Goal: Task Accomplishment & Management: Complete application form

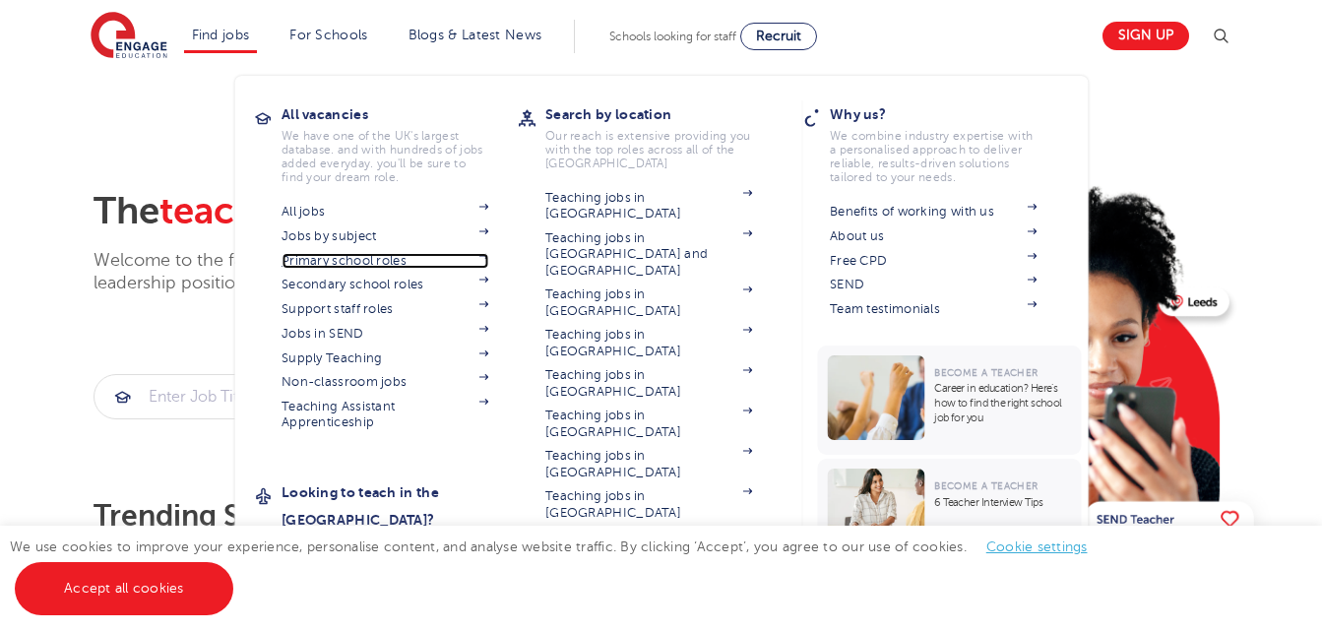
click at [341, 266] on link "Primary school roles" at bounding box center [385, 261] width 207 height 16
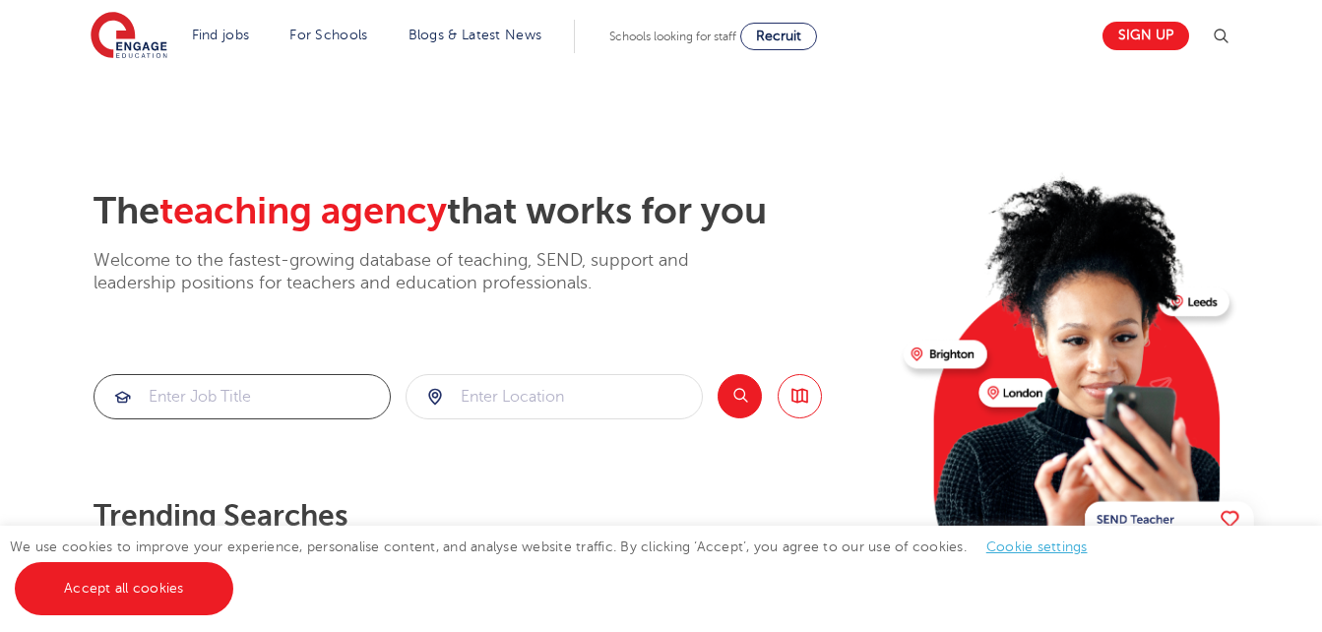
click at [318, 391] on input "search" at bounding box center [241, 396] width 295 height 43
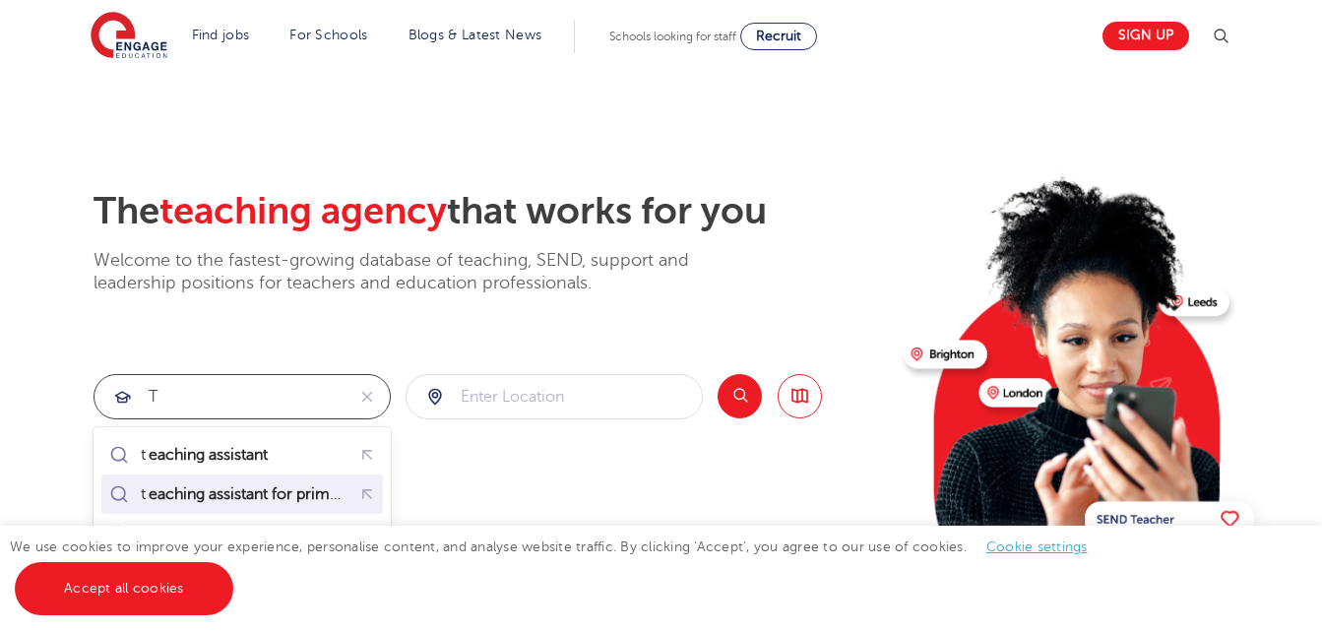
click at [288, 482] on div "t eaching assistant for primary" at bounding box center [229, 494] width 248 height 28
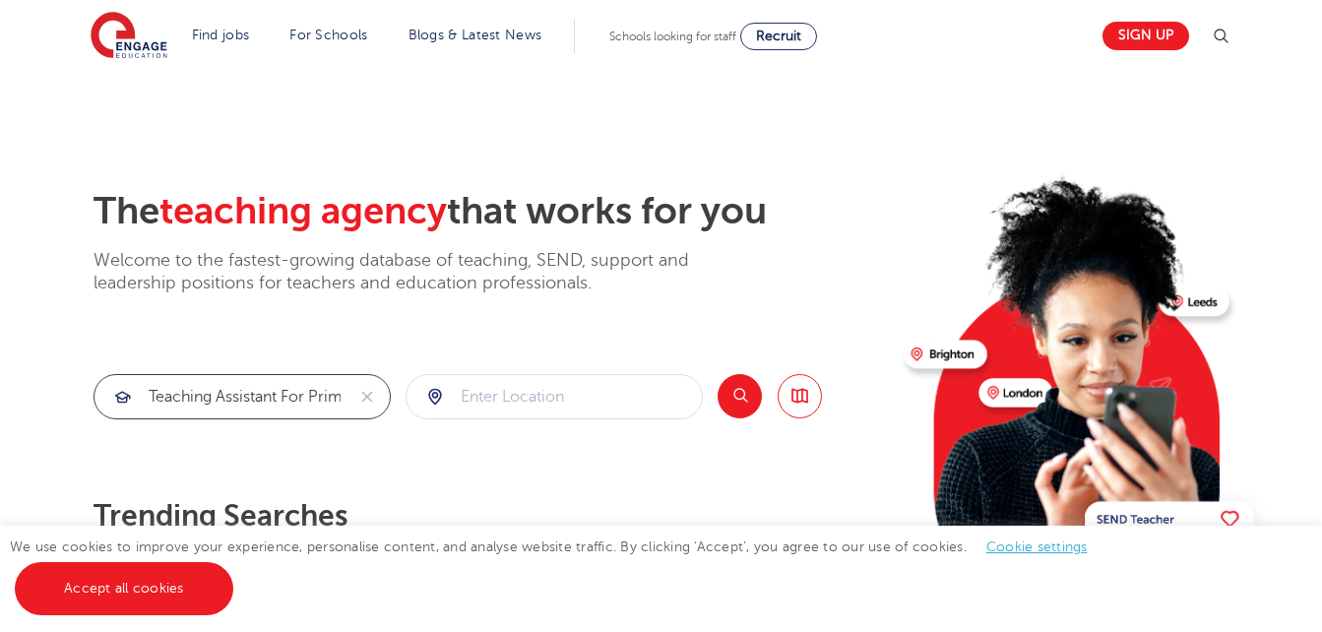
type input "teaching assistant for primary"
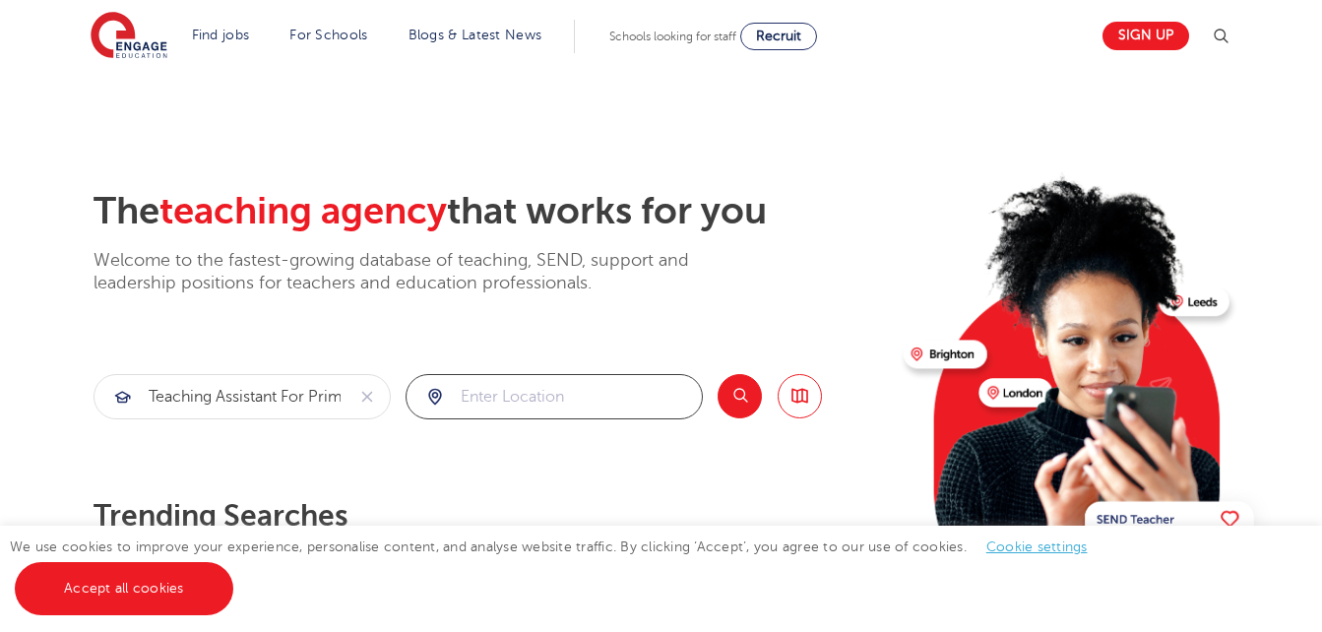
click at [482, 388] on input "search" at bounding box center [554, 396] width 295 height 43
click at [729, 400] on button "Search" at bounding box center [740, 396] width 44 height 44
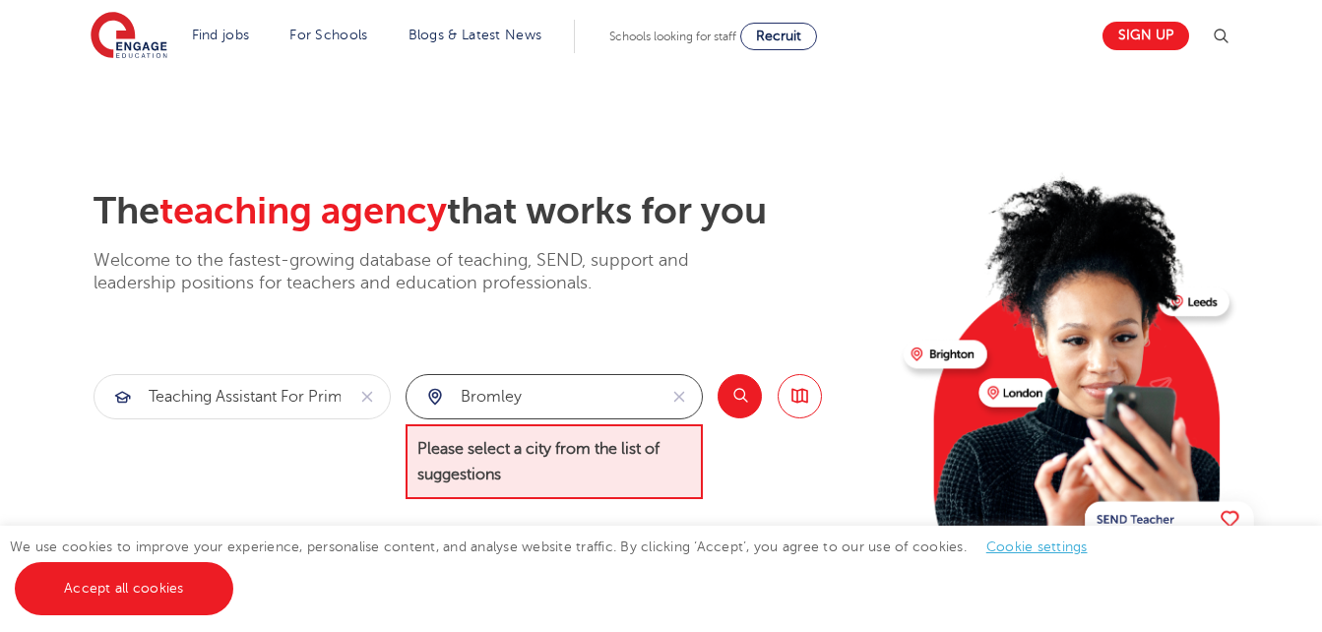
click at [608, 409] on input "bromley" at bounding box center [532, 396] width 250 height 43
type input "b"
type input "south east london"
click at [731, 398] on button "Search" at bounding box center [740, 396] width 44 height 44
click at [677, 396] on icon "reset" at bounding box center [679, 397] width 20 height 18
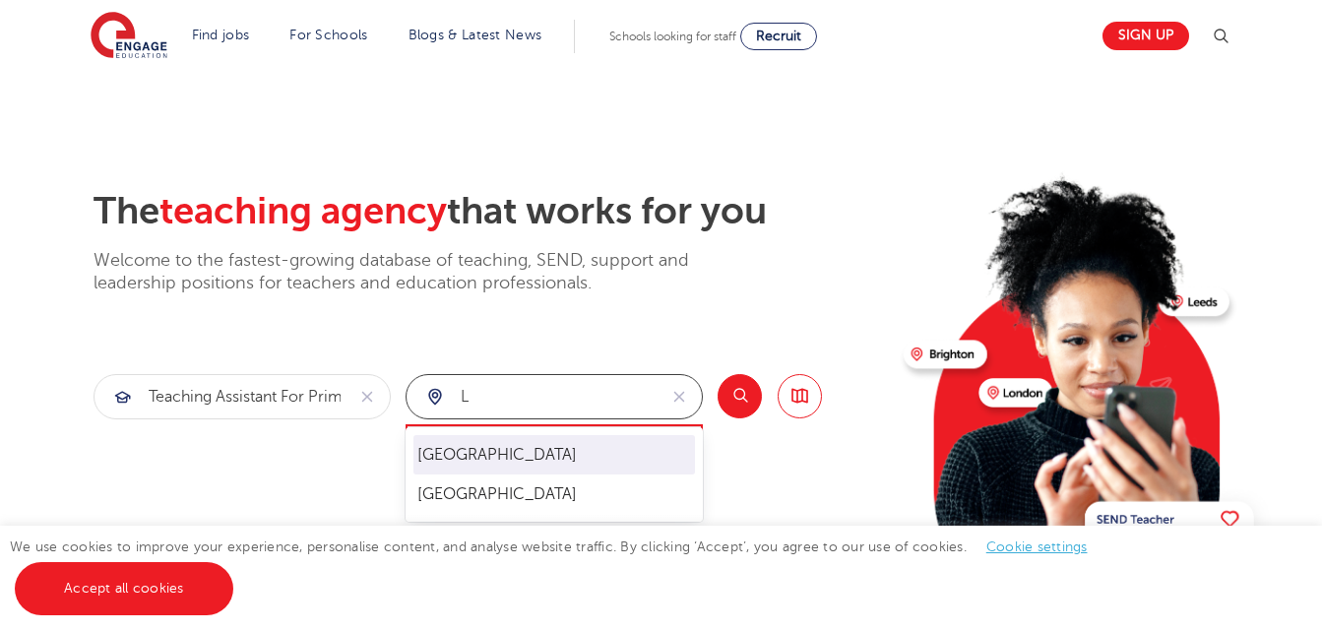
click at [642, 449] on li "[GEOGRAPHIC_DATA]" at bounding box center [554, 454] width 282 height 39
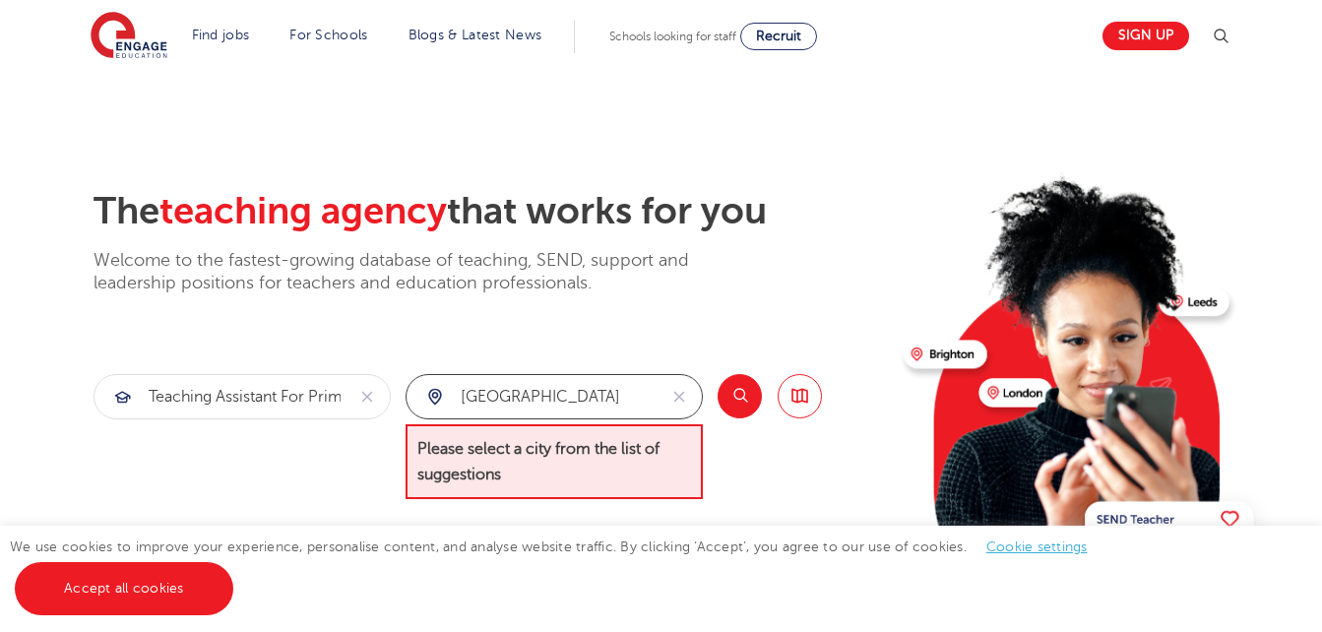
type input "[GEOGRAPHIC_DATA]"
click at [732, 396] on button "Search" at bounding box center [740, 396] width 44 height 44
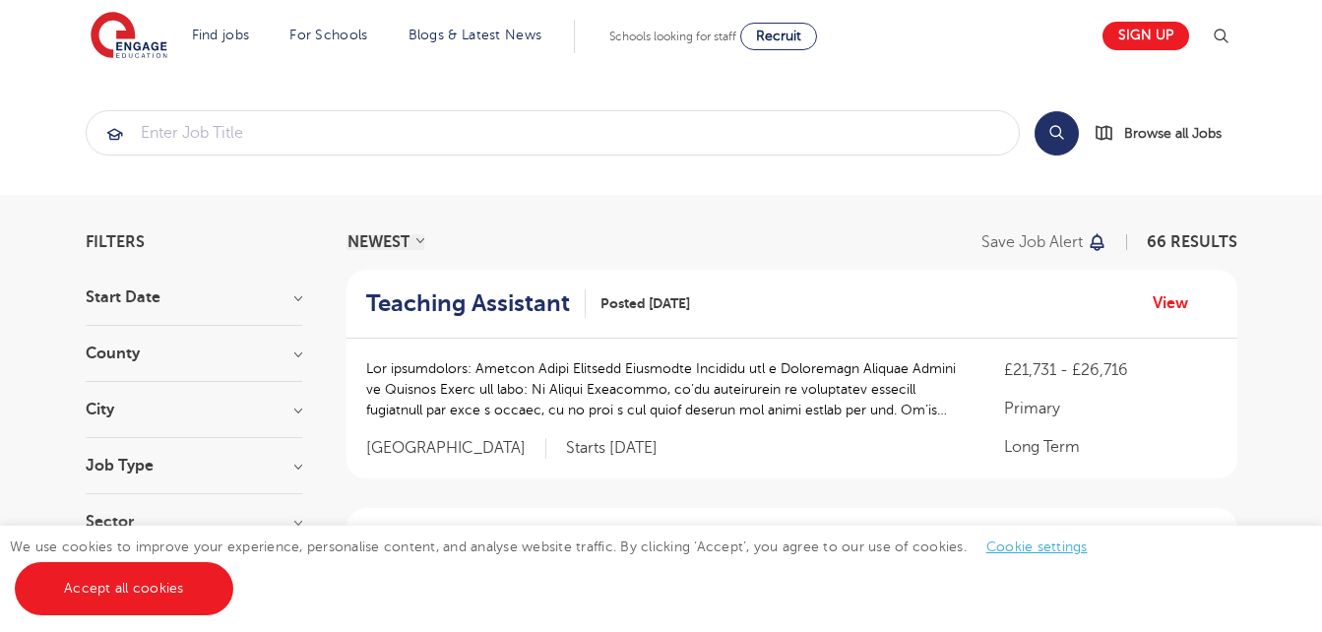
click at [279, 415] on h3 "City" at bounding box center [194, 410] width 217 height 16
click at [1321, 81] on section "Search Browse all Jobs" at bounding box center [661, 133] width 1322 height 124
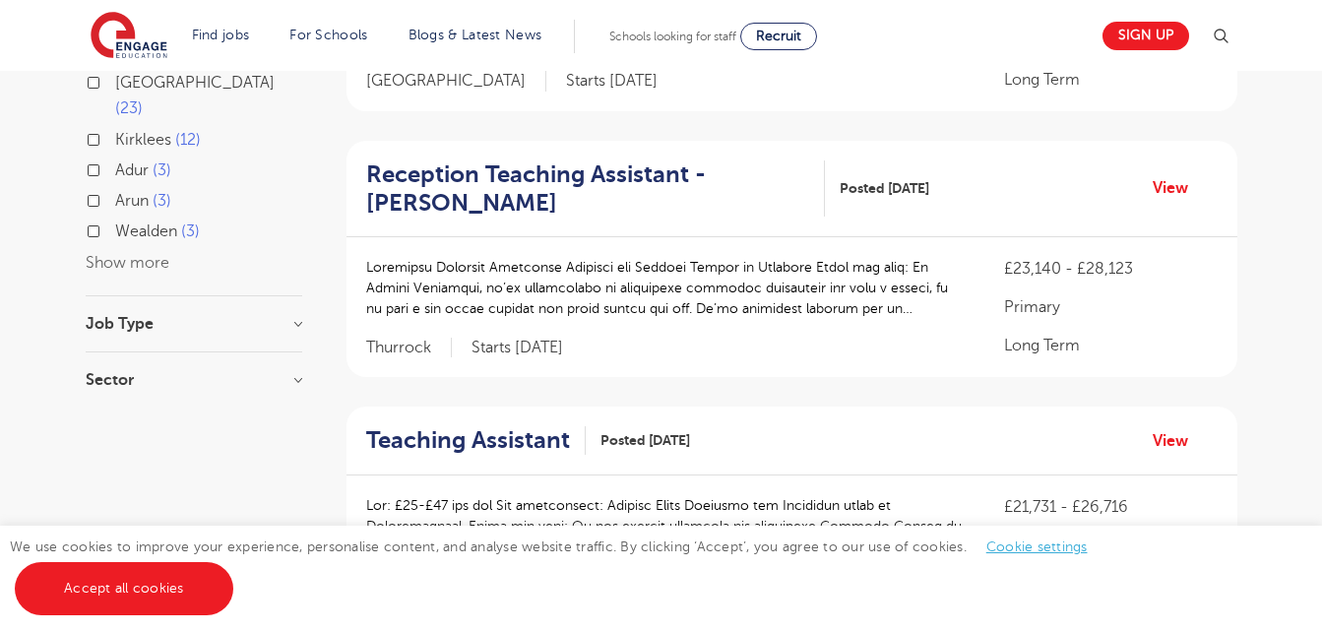
scroll to position [356, 0]
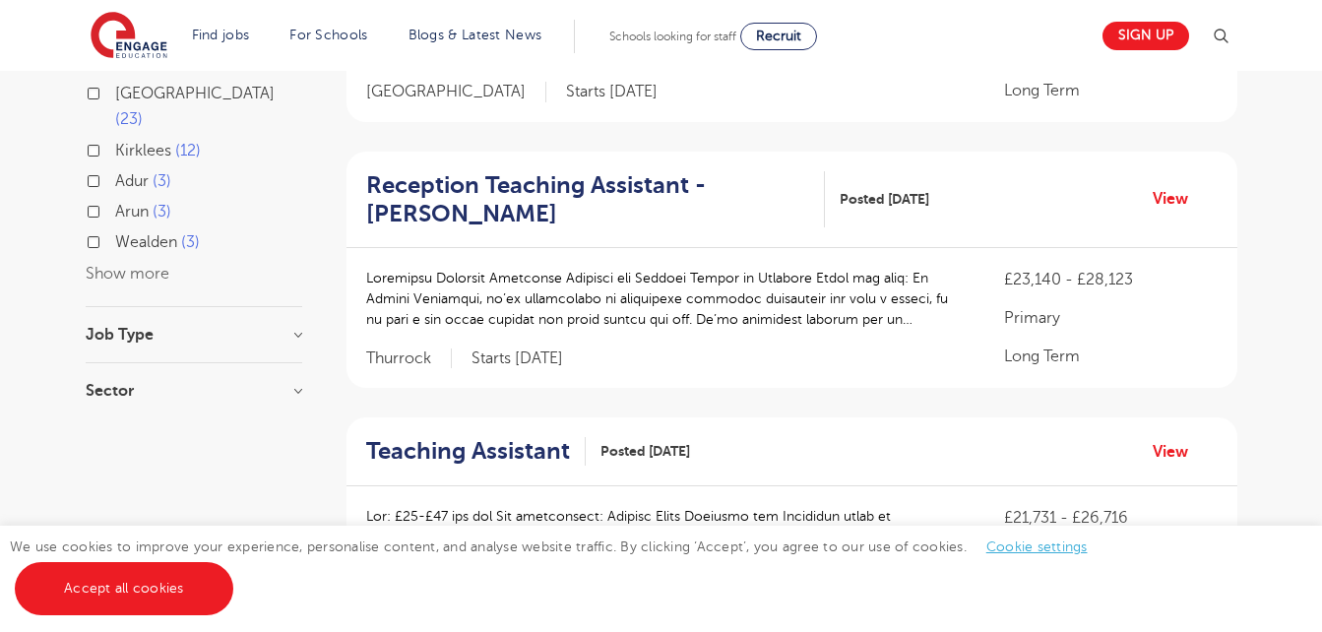
click at [148, 265] on button "Show more" at bounding box center [128, 274] width 84 height 18
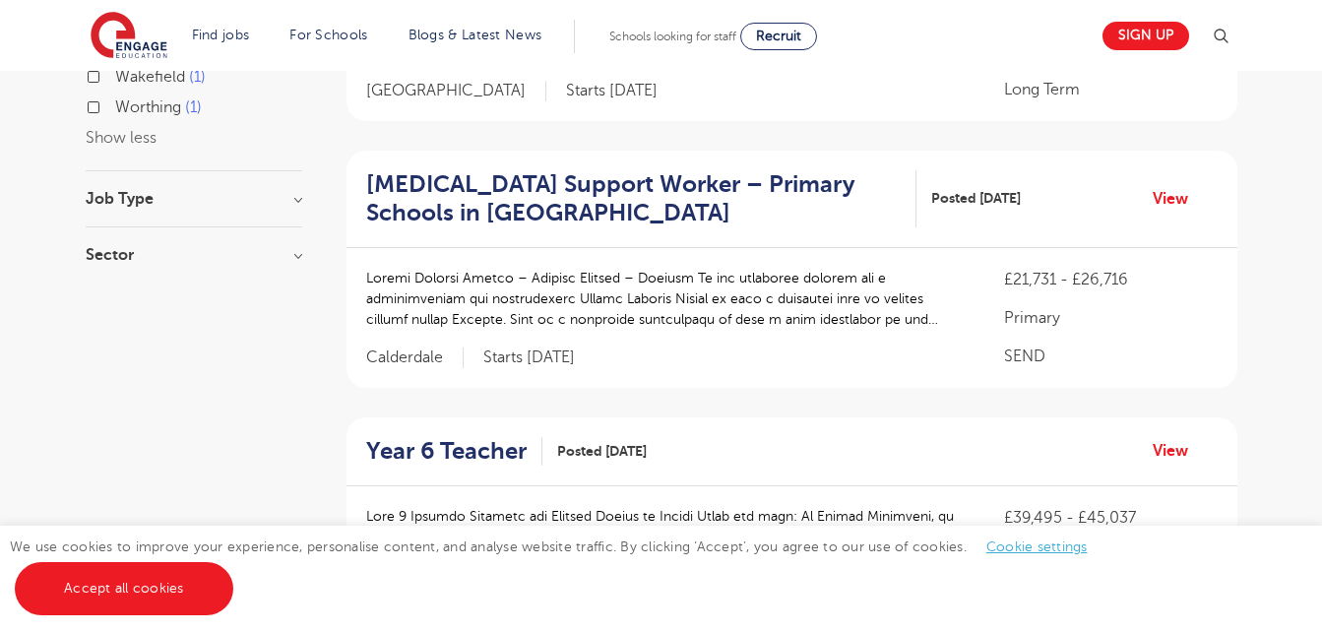
scroll to position [0, 0]
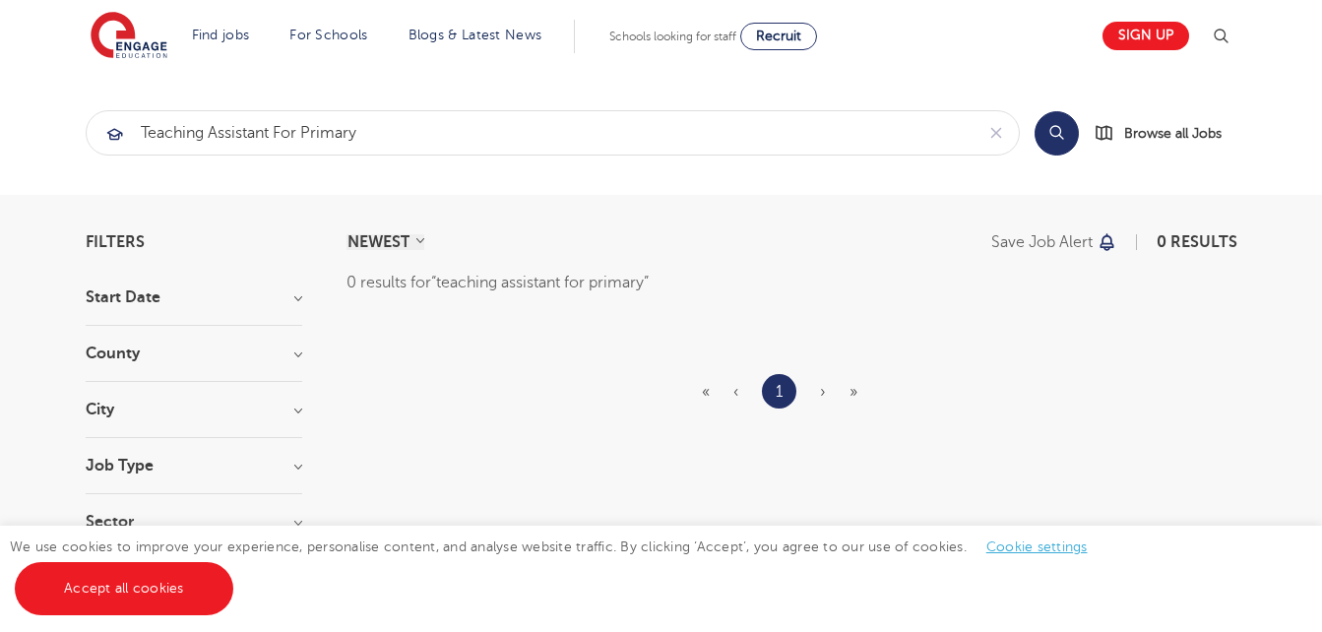
drag, startPoint x: 0, startPoint y: 0, endPoint x: 732, endPoint y: 396, distance: 832.4
click at [732, 396] on ul "« ‹ 1 › »" at bounding box center [791, 391] width 179 height 34
click at [407, 144] on input "teaching assistant for primary" at bounding box center [530, 132] width 887 height 43
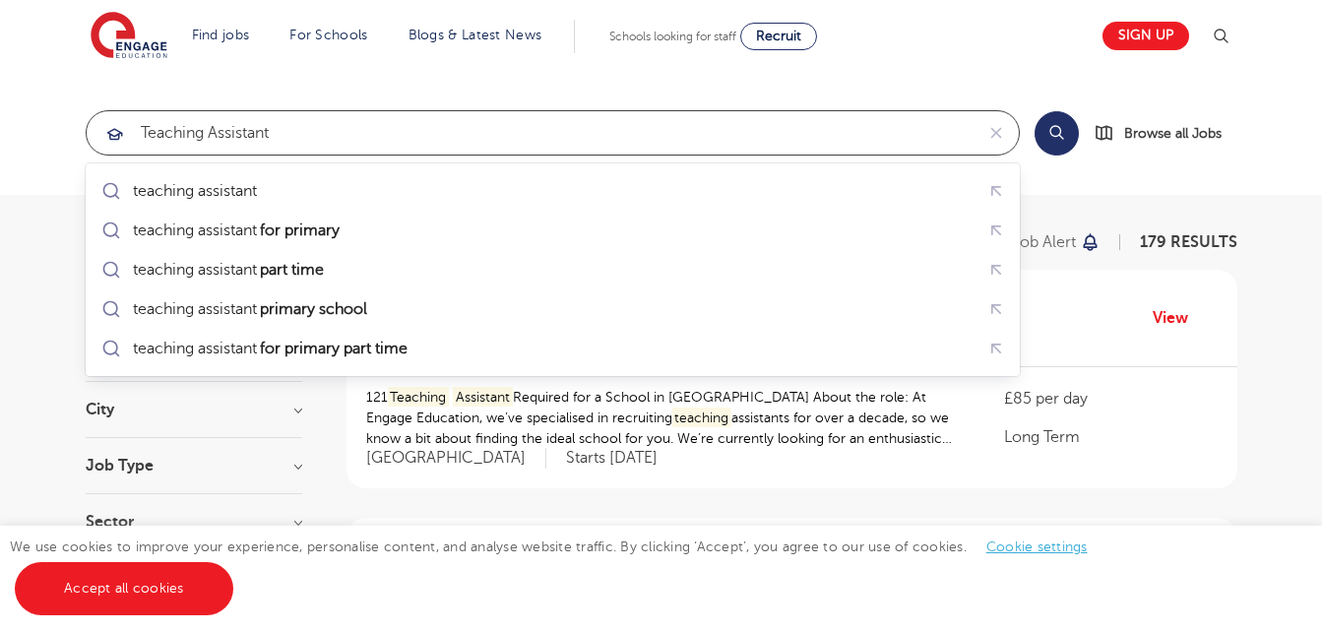
type input "teaching assistant"
click at [1048, 133] on button "Search" at bounding box center [1056, 133] width 44 height 44
click at [1059, 134] on button "Search" at bounding box center [1056, 133] width 44 height 44
click at [1206, 174] on section "teaching assistant Search Browse all Jobs" at bounding box center [661, 133] width 1322 height 124
click at [1001, 125] on icon "reset" at bounding box center [996, 133] width 20 height 18
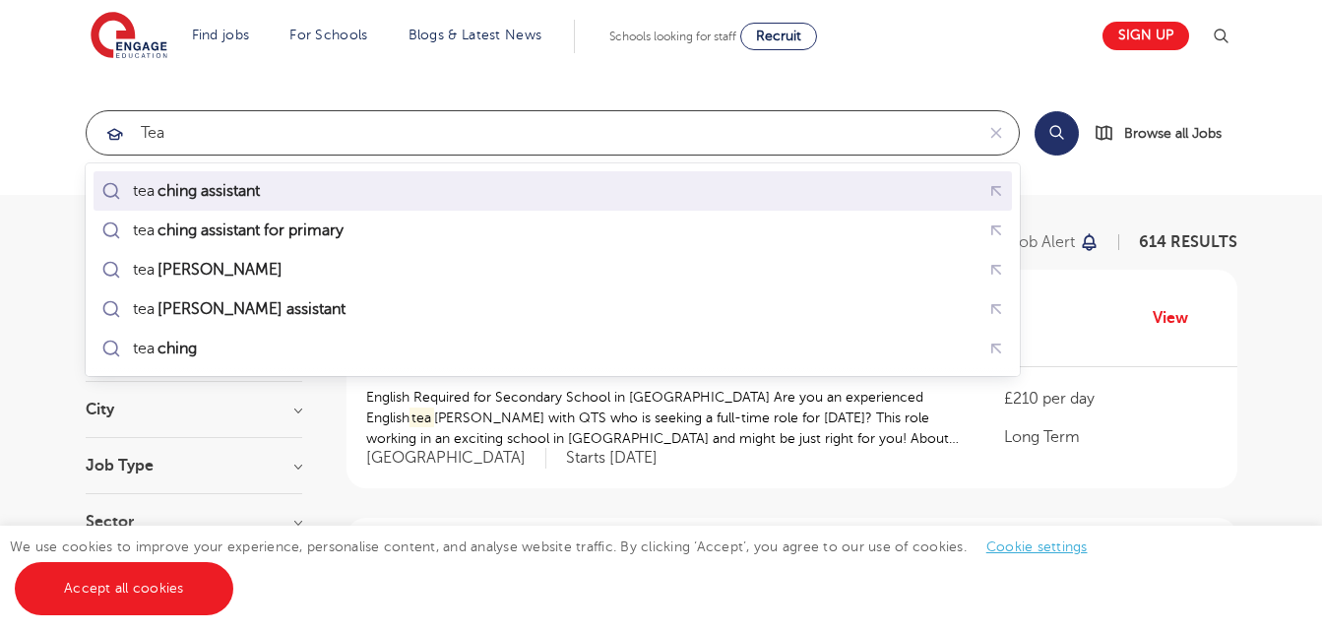
click at [232, 190] on mark "ching assistant" at bounding box center [209, 191] width 108 height 24
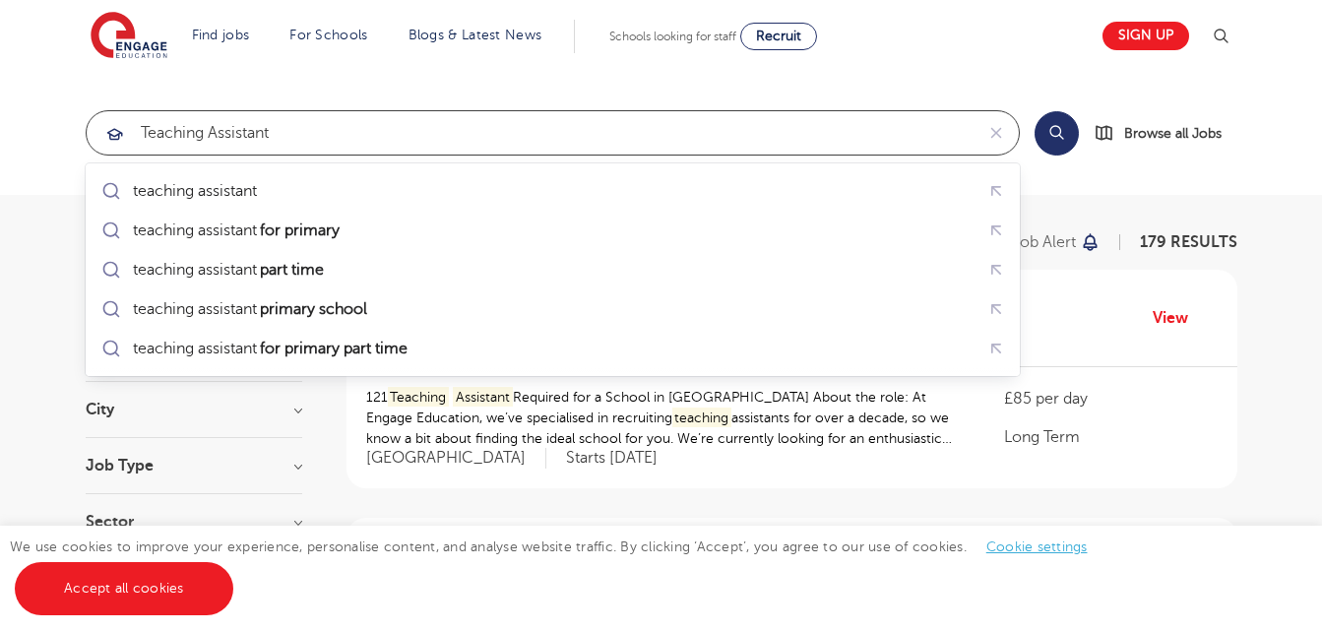
type input "teaching assistant"
click at [1054, 143] on button "Search" at bounding box center [1056, 133] width 44 height 44
click at [1055, 141] on button "Search" at bounding box center [1056, 133] width 44 height 44
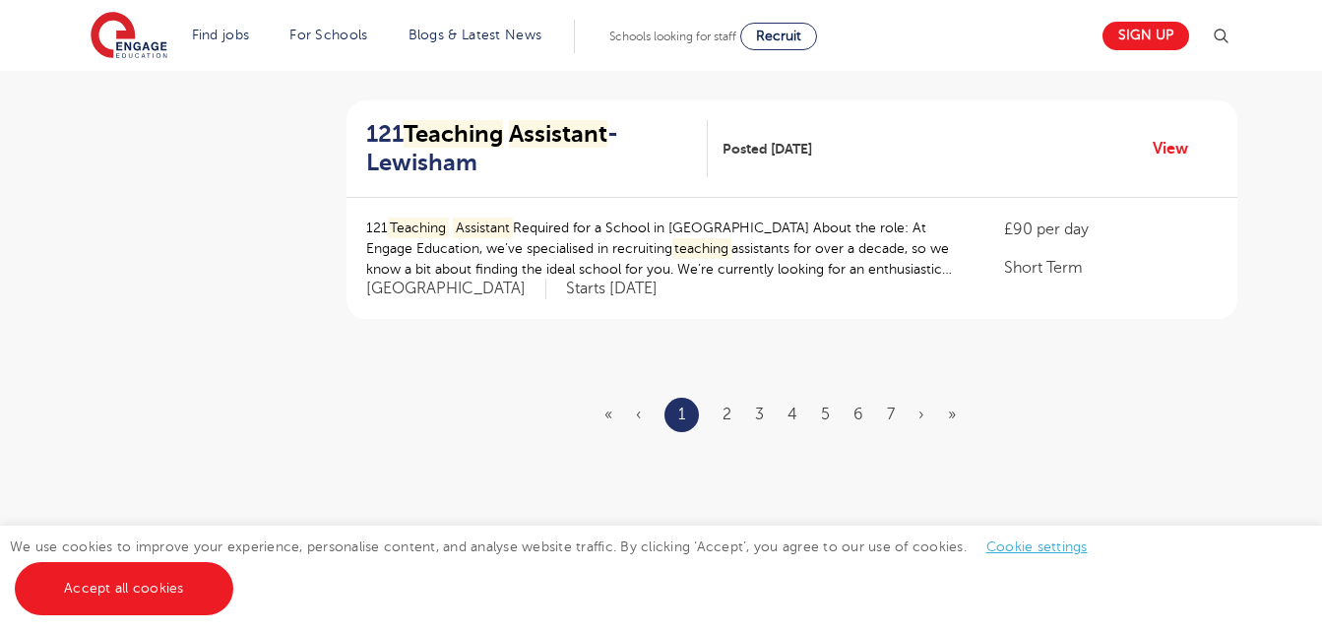
scroll to position [2403, 0]
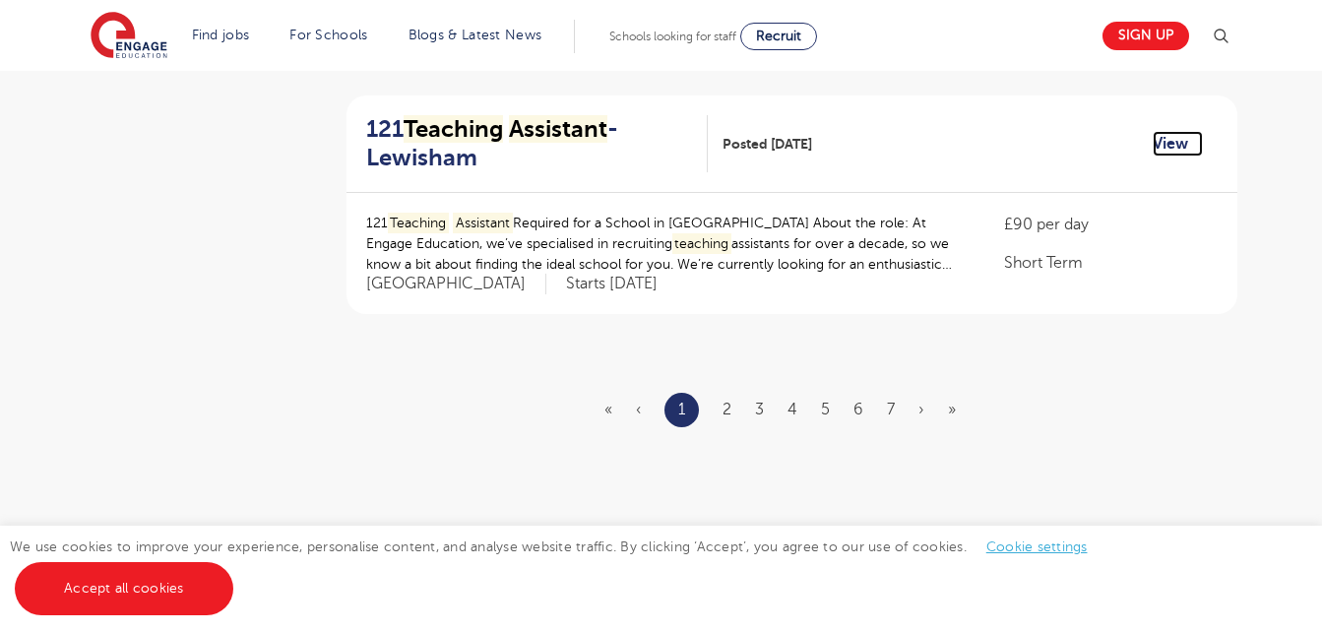
click at [1167, 144] on link "View" at bounding box center [1178, 144] width 50 height 26
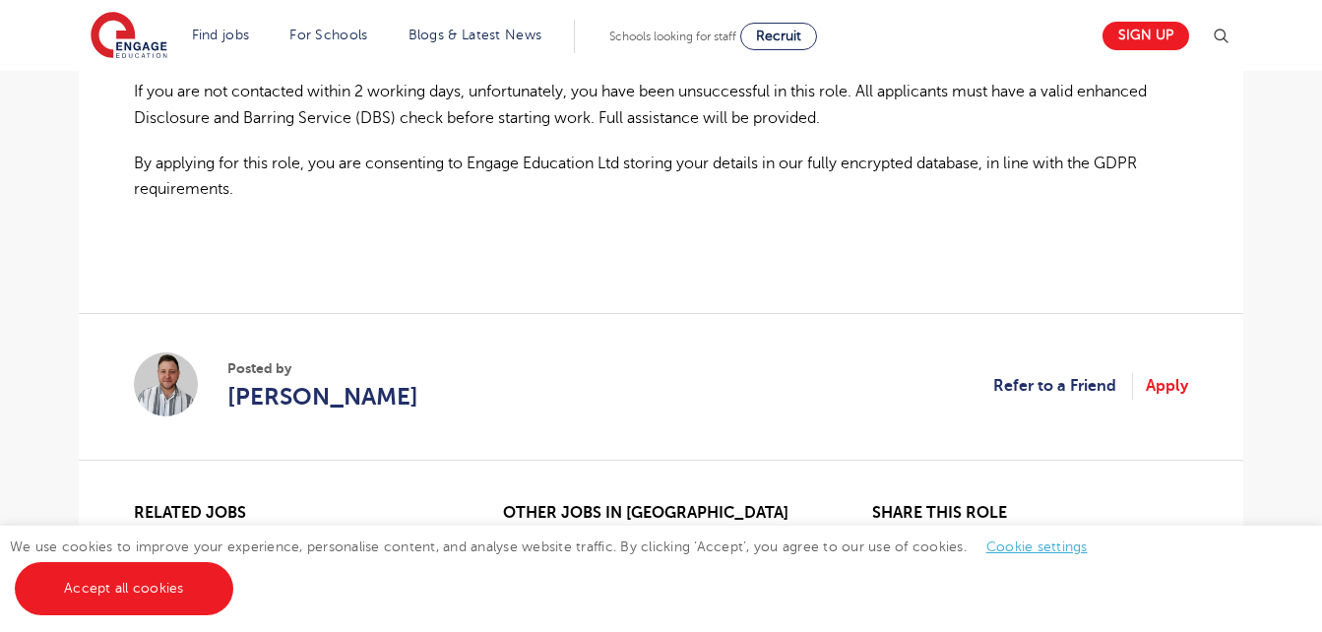
scroll to position [1457, 0]
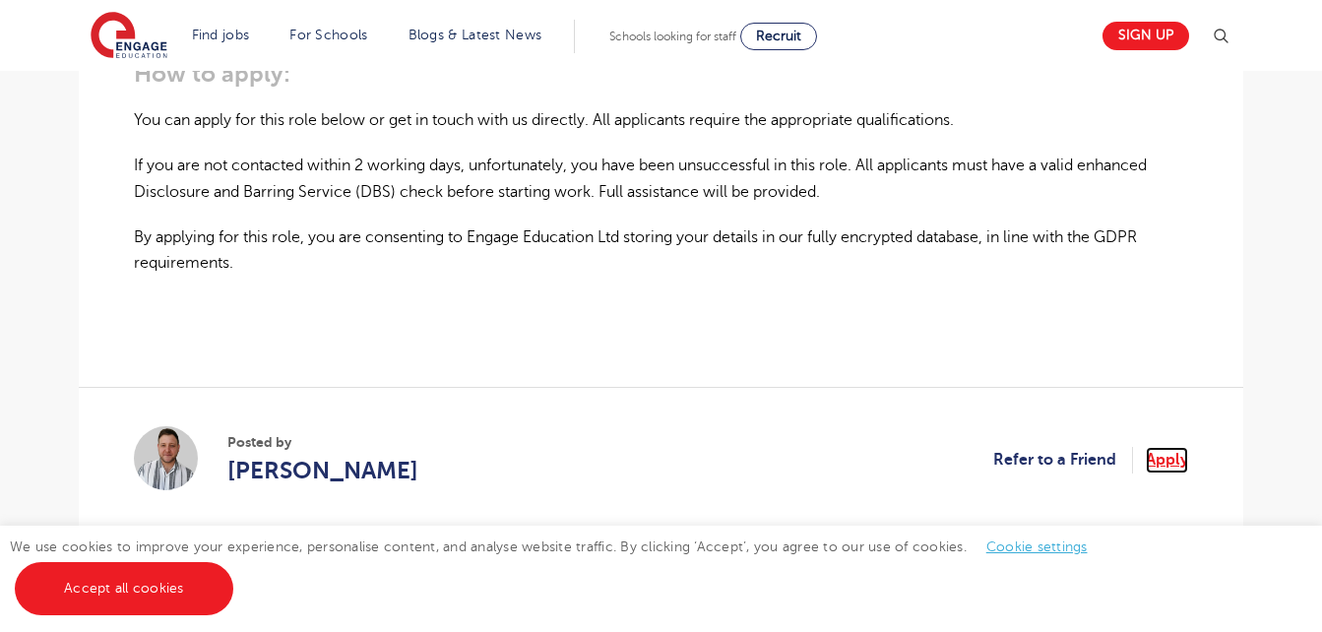
click at [1155, 447] on link "Apply" at bounding box center [1167, 460] width 42 height 26
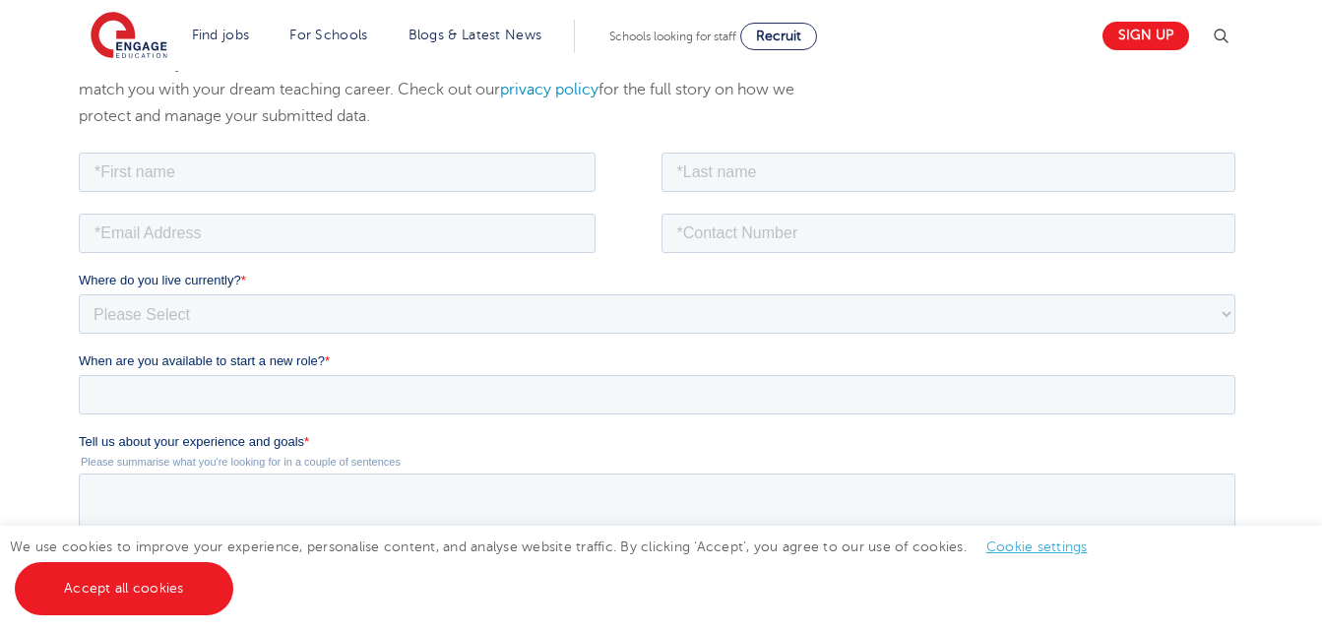
scroll to position [315, 0]
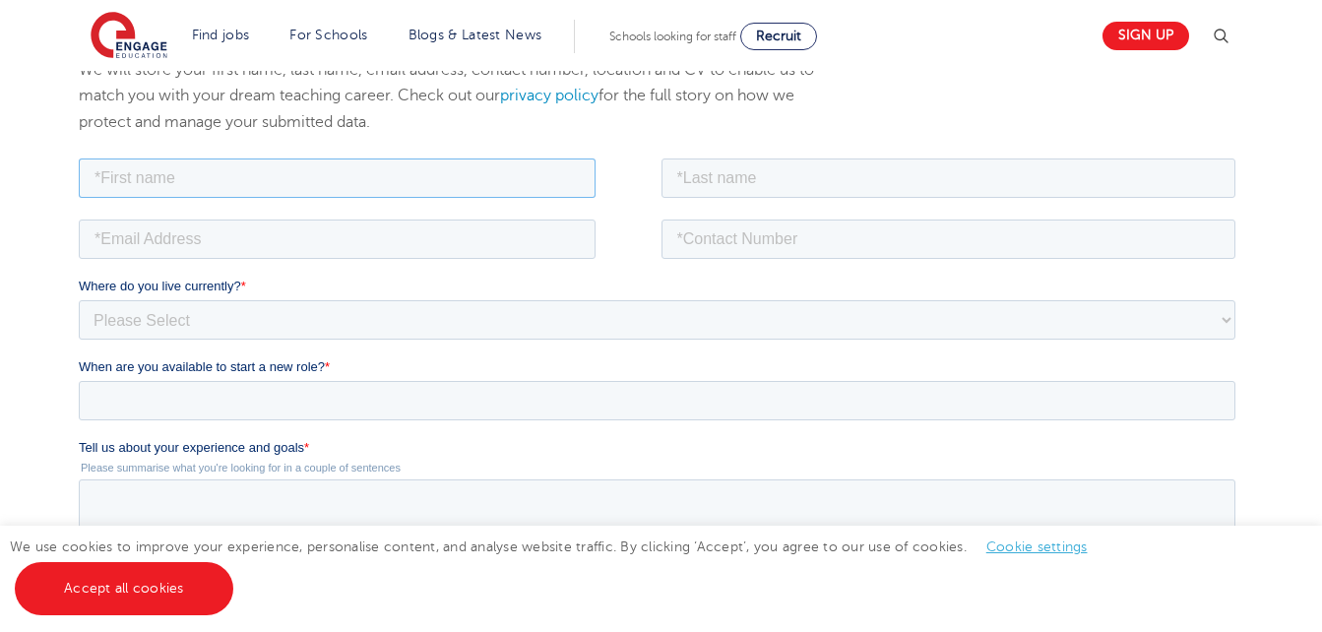
click at [510, 166] on input "text" at bounding box center [337, 176] width 517 height 39
type input "NABIRAH"
click at [695, 176] on input "text" at bounding box center [948, 176] width 575 height 39
type input "KIBUYE"
click at [489, 248] on input "email" at bounding box center [337, 238] width 517 height 39
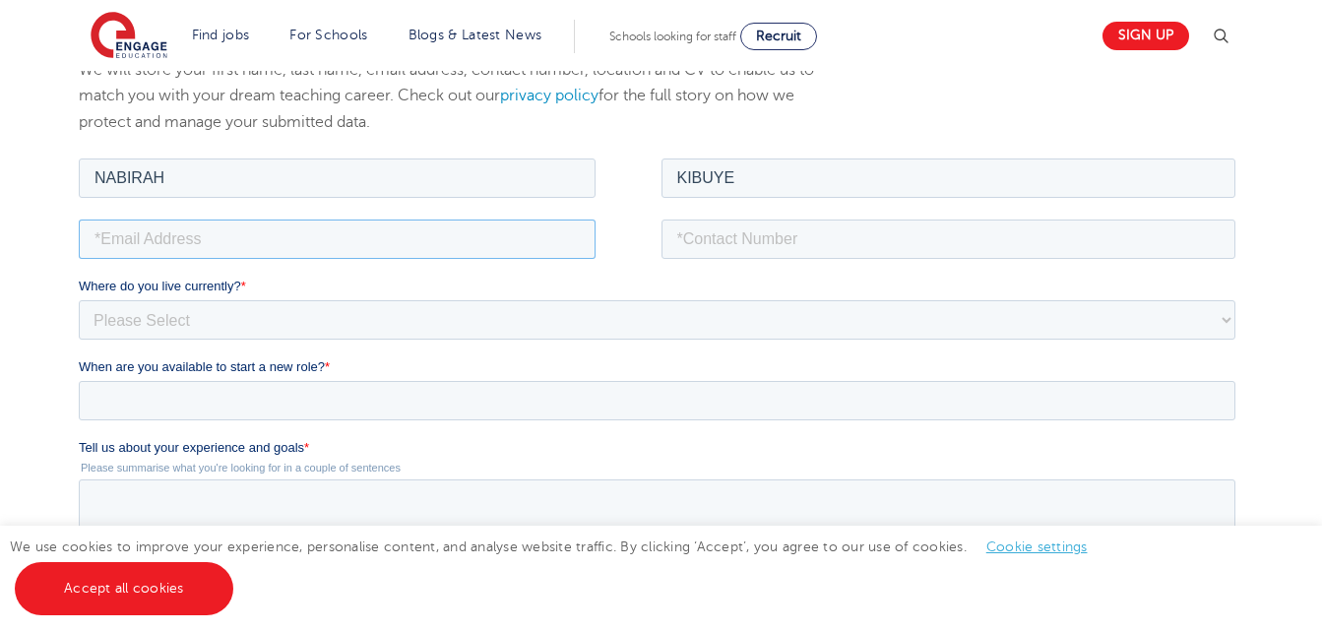
type input "[EMAIL_ADDRESS][DOMAIN_NAME]"
click at [718, 239] on input "tel" at bounding box center [948, 238] width 575 height 39
type input "[PHONE_NUMBER]"
click at [533, 304] on select "Please Select [GEOGRAPHIC_DATA] [GEOGRAPHIC_DATA] [GEOGRAPHIC_DATA] [GEOGRAPHIC…" at bounding box center [657, 318] width 1157 height 39
select select "UK"
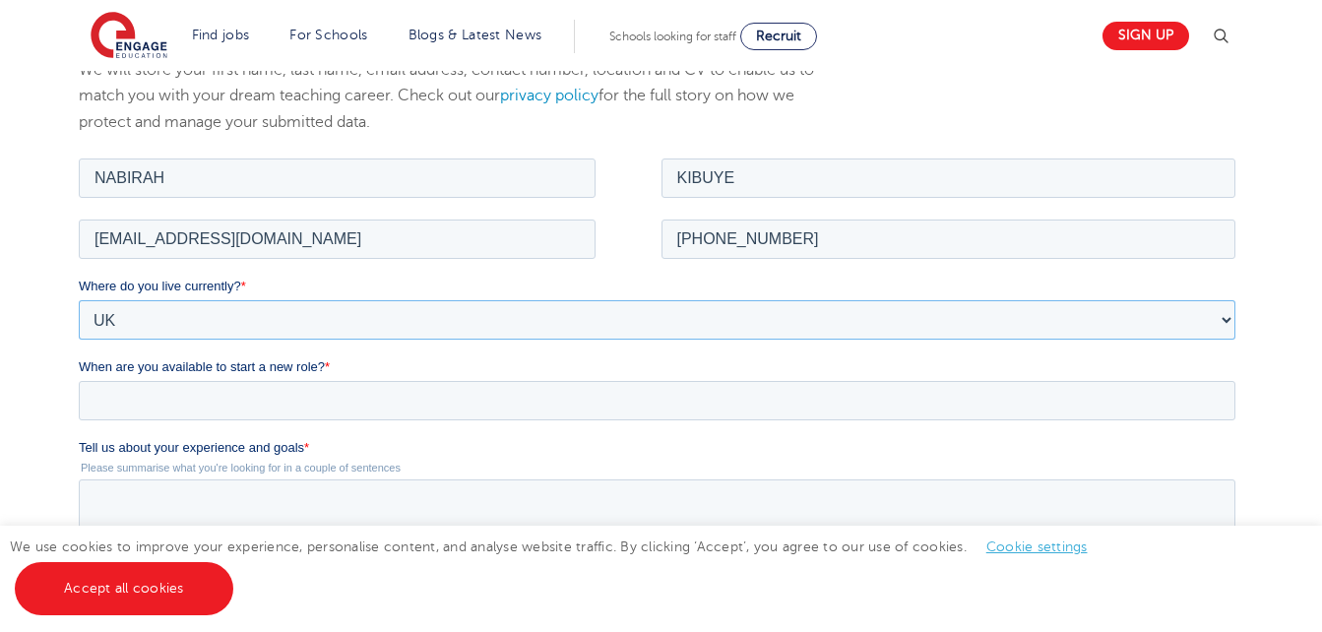
click at [79, 299] on select "Please Select [GEOGRAPHIC_DATA] [GEOGRAPHIC_DATA] [GEOGRAPHIC_DATA] [GEOGRAPHIC…" at bounding box center [657, 318] width 1157 height 39
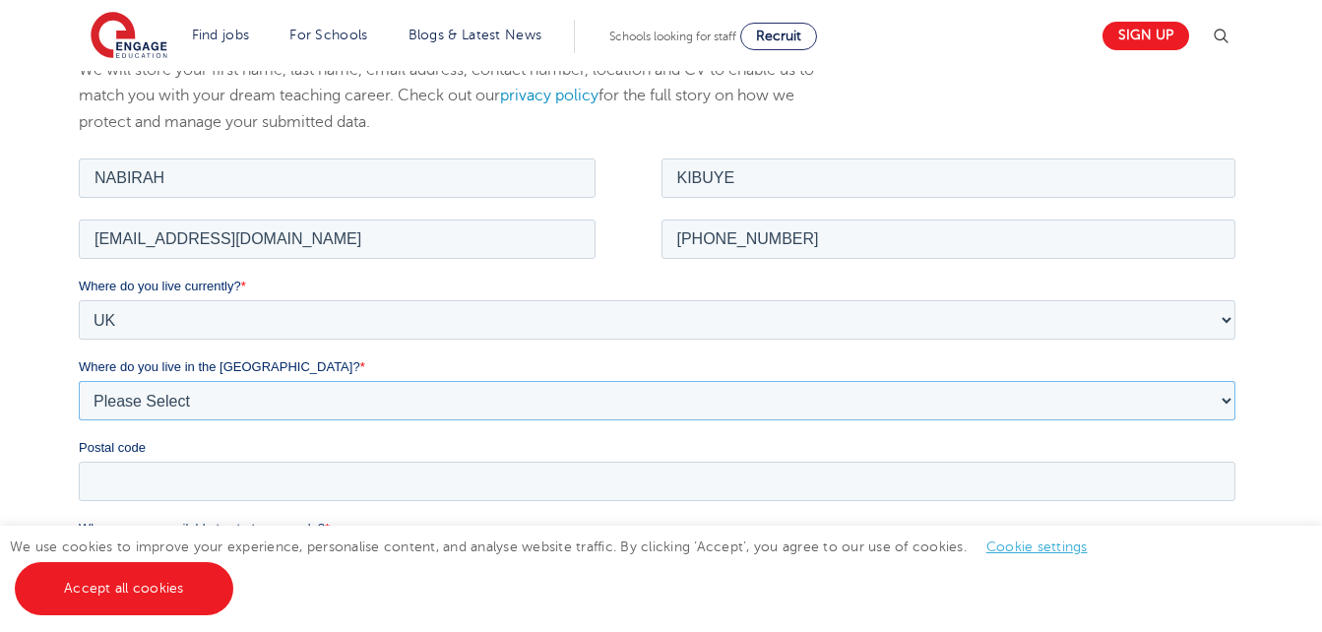
click at [327, 408] on select "Please Select Overseas [GEOGRAPHIC_DATA] [GEOGRAPHIC_DATA] [GEOGRAPHIC_DATA] [G…" at bounding box center [657, 399] width 1157 height 39
select select "[GEOGRAPHIC_DATA]"
click at [79, 380] on select "Please Select Overseas [GEOGRAPHIC_DATA] [GEOGRAPHIC_DATA] [GEOGRAPHIC_DATA] [G…" at bounding box center [657, 399] width 1157 height 39
click at [210, 488] on input "Postal code" at bounding box center [657, 480] width 1157 height 39
type input "BR1 4JU"
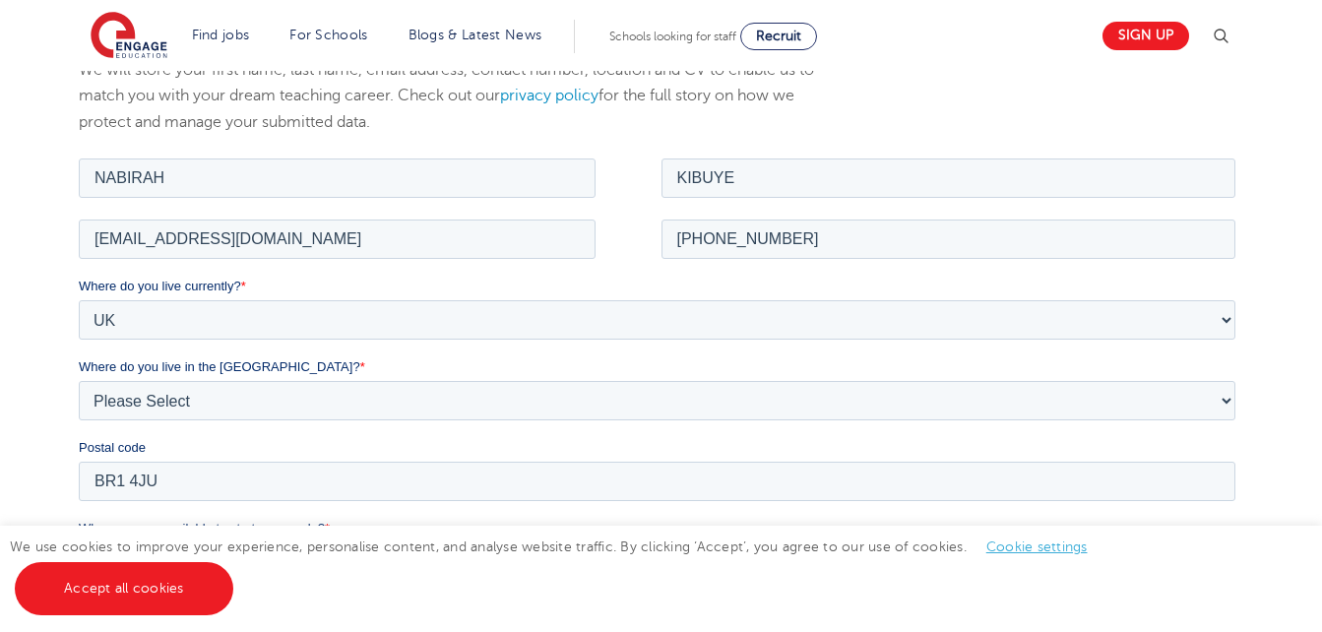
click at [289, 552] on input "When are you available to start a new role? *" at bounding box center [657, 560] width 1157 height 39
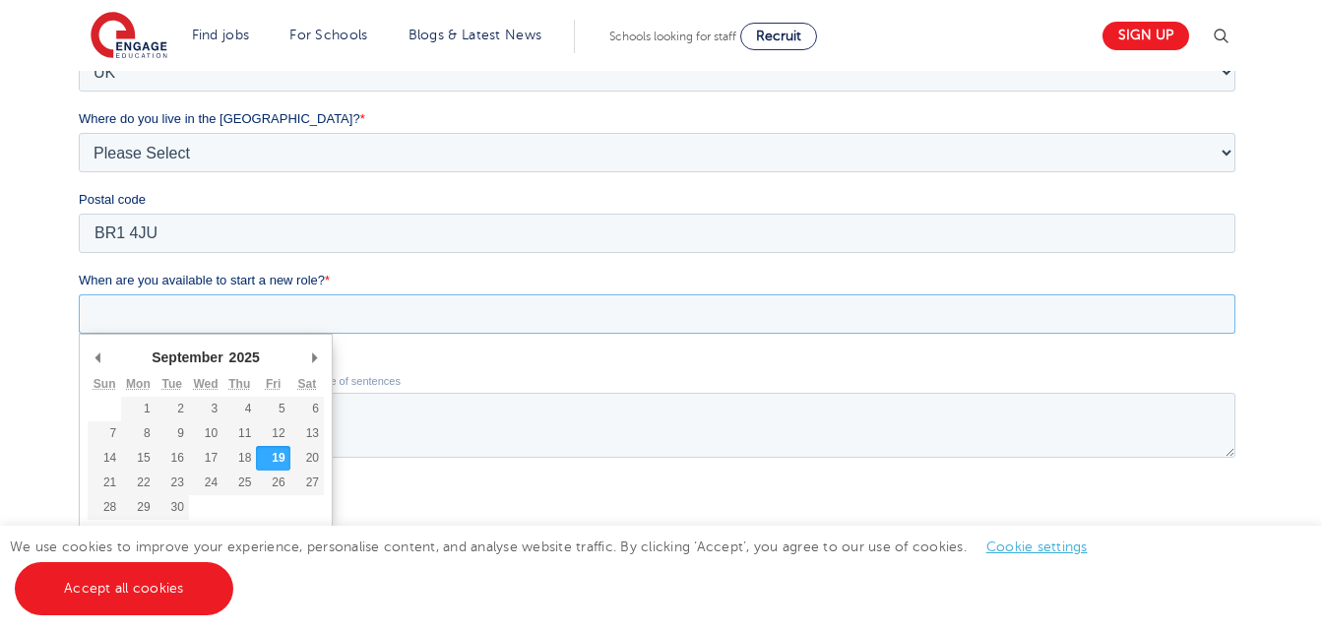
scroll to position [596, 0]
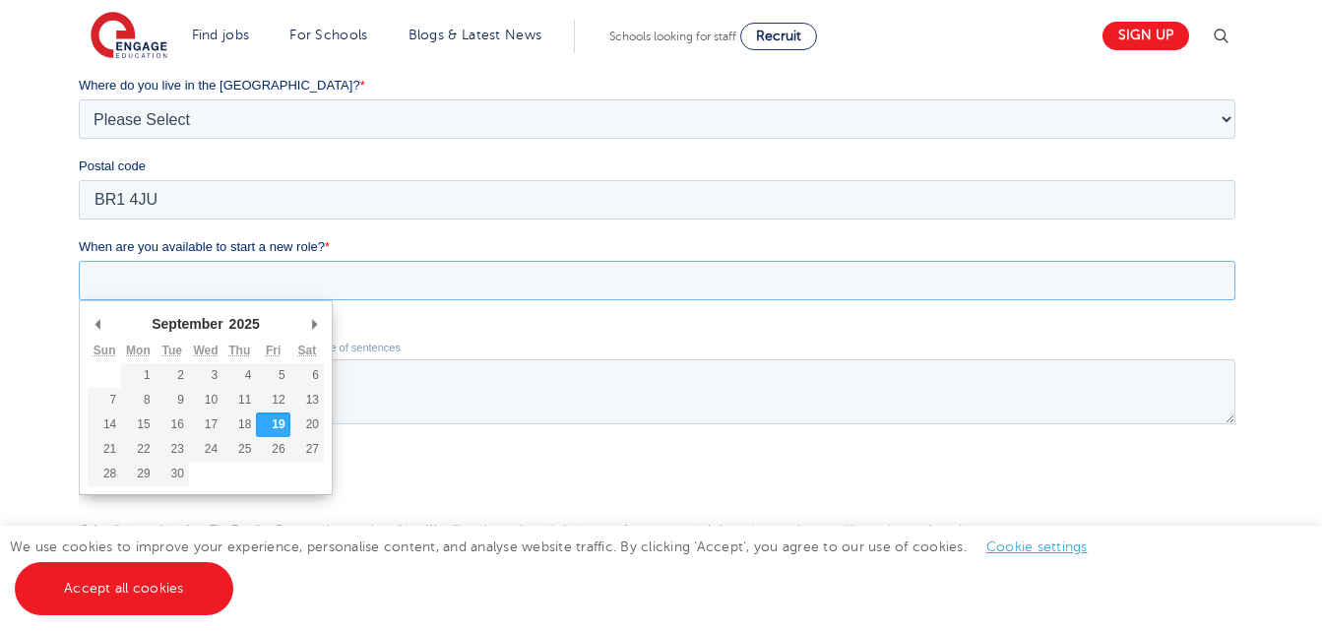
click at [486, 283] on input "When are you available to start a new role? *" at bounding box center [657, 280] width 1157 height 39
type div "2025-09-29"
type input "2025/09/29"
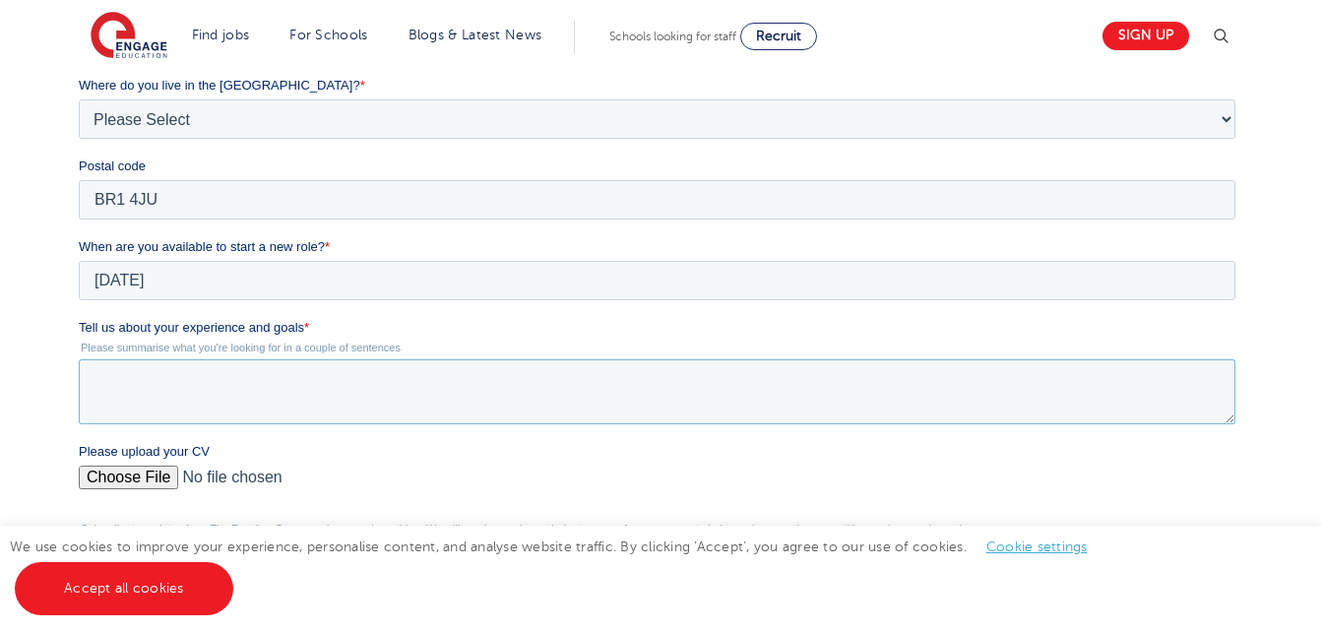
click at [160, 400] on textarea "Tell us about your experience and goals *" at bounding box center [657, 391] width 1157 height 65
type textarea "i"
paste textarea "Apprenticeship"
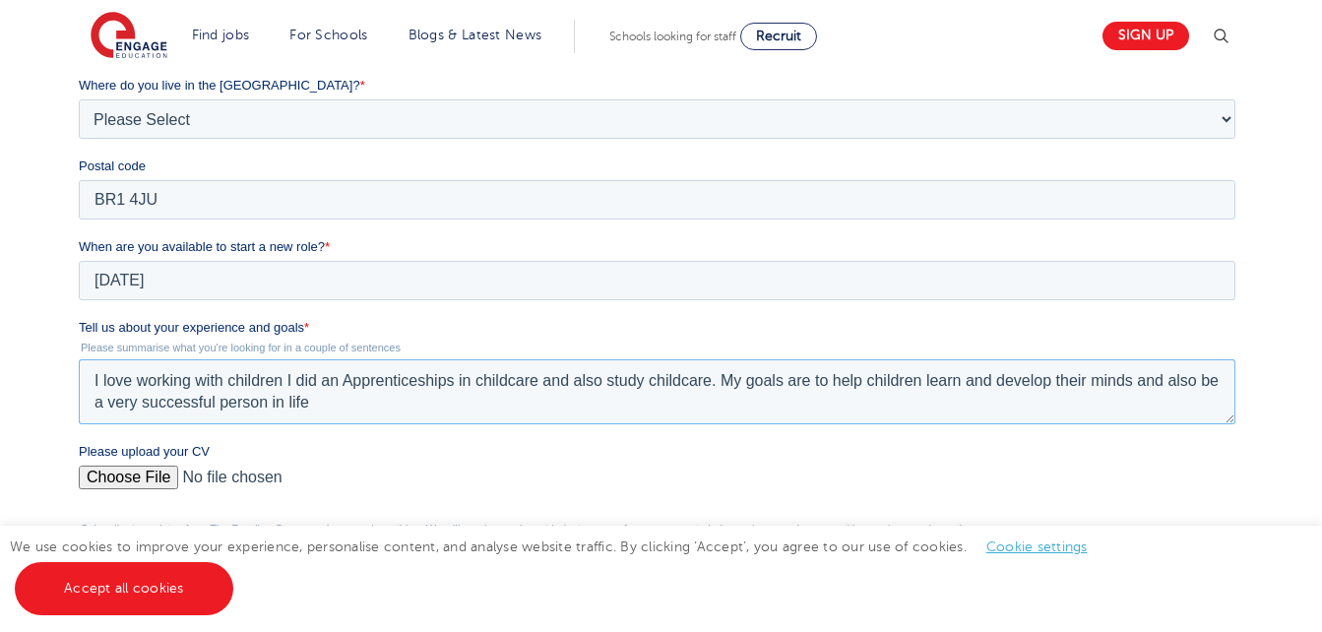
type textarea "I love working with children I did an Apprenticeships in childcare and also stu…"
click at [122, 471] on input "Please upload your CV" at bounding box center [657, 485] width 1157 height 39
type input "C:\fakepath\Nabirah's CV.docx"
click at [173, 573] on link "Accept all cookies" at bounding box center [124, 588] width 219 height 53
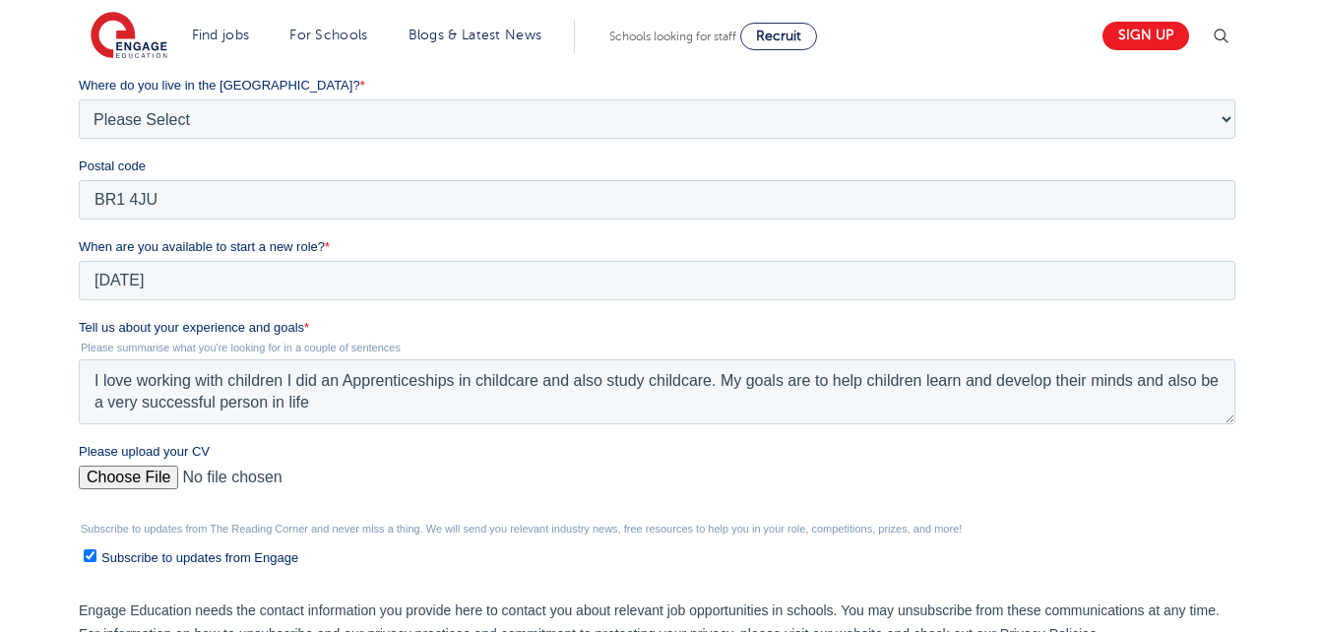
click at [80, 556] on ul "Subscribe to updates from Engage" at bounding box center [657, 553] width 1157 height 27
click at [87, 555] on input "Subscribe to updates from Engage" at bounding box center [90, 555] width 13 height 13
checkbox input "false"
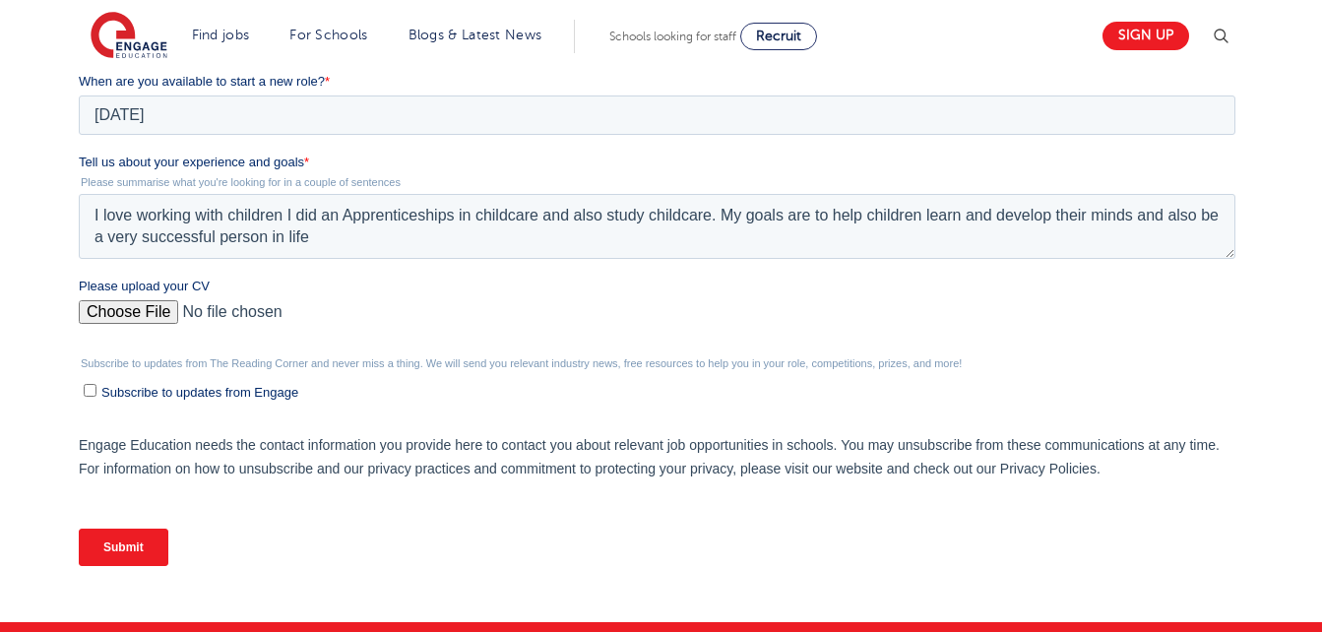
scroll to position [766, 0]
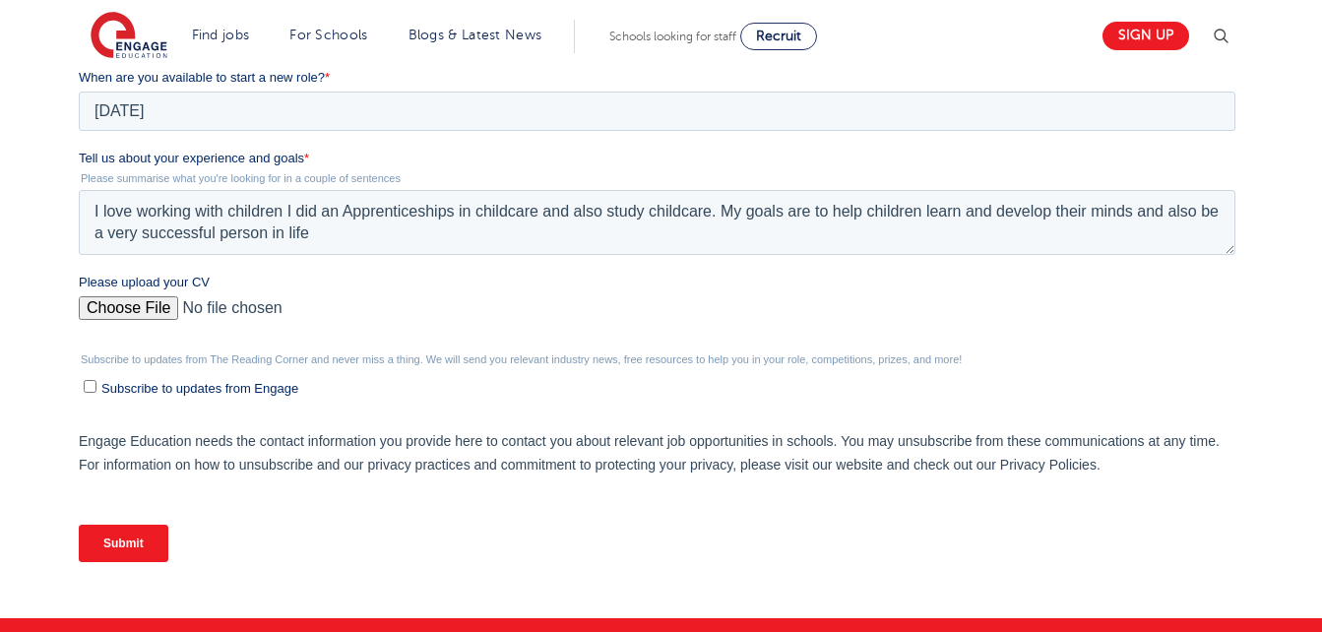
click at [152, 543] on input "Submit" at bounding box center [124, 543] width 90 height 37
